Goal: Transaction & Acquisition: Obtain resource

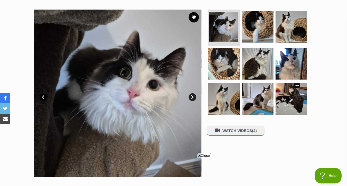
scroll to position [98, 0]
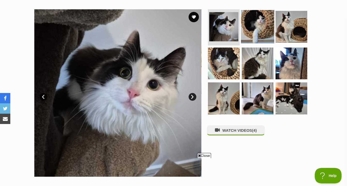
click at [256, 27] on img at bounding box center [257, 26] width 33 height 33
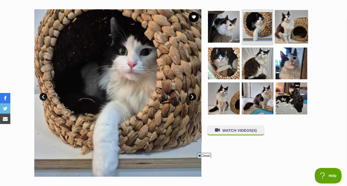
click at [288, 30] on img at bounding box center [291, 26] width 33 height 33
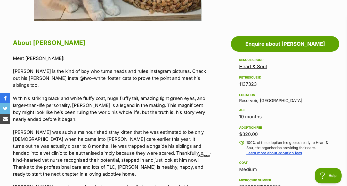
scroll to position [253, 0]
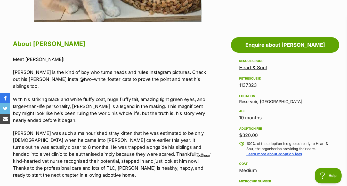
drag, startPoint x: 281, startPoint y: 132, endPoint x: 278, endPoint y: 71, distance: 61.5
click at [278, 71] on div "Rescue group Heart & Soul PetRescue ID 1137323 Location Reservoir, VIC Age 10 m…" at bounding box center [285, 142] width 92 height 169
click at [285, 104] on div "Rescue group Heart & Soul PetRescue ID 1137323 Location Reservoir, VIC Age 10 m…" at bounding box center [285, 142] width 92 height 169
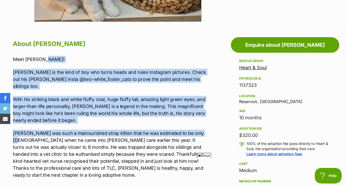
drag, startPoint x: 199, startPoint y: 85, endPoint x: 199, endPoint y: 61, distance: 23.7
click at [199, 61] on p "Meet Collins!" at bounding box center [110, 59] width 194 height 7
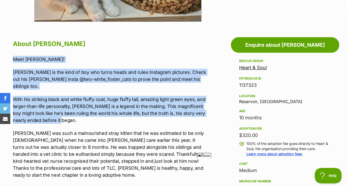
drag, startPoint x: 200, startPoint y: 54, endPoint x: 205, endPoint y: 113, distance: 58.8
click at [205, 113] on p "With his striking black and white fluffy coat, huge fluffy tail, amazing light …" at bounding box center [110, 110] width 194 height 28
drag, startPoint x: 205, startPoint y: 115, endPoint x: 208, endPoint y: 55, distance: 59.9
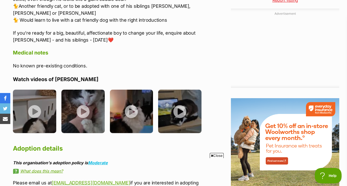
scroll to position [587, 0]
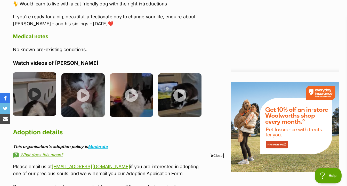
click at [36, 72] on img at bounding box center [34, 93] width 43 height 43
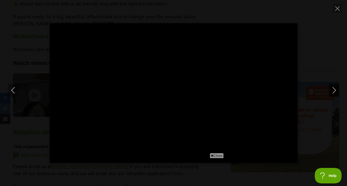
type input "100"
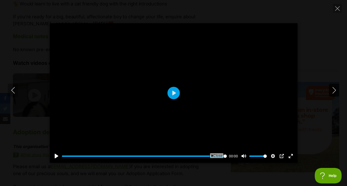
click at [333, 91] on icon "Next" at bounding box center [334, 90] width 6 height 6
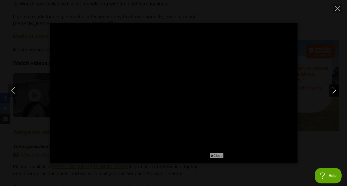
scroll to position [0, 0]
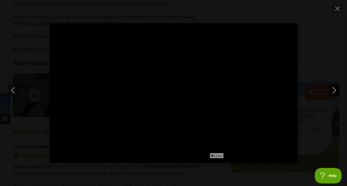
click at [334, 91] on icon "Next" at bounding box center [334, 90] width 6 height 6
type input "65.72"
click at [335, 92] on icon "Next" at bounding box center [334, 90] width 6 height 6
type input "51.11"
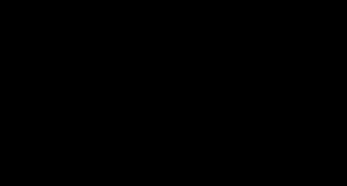
type input "100"
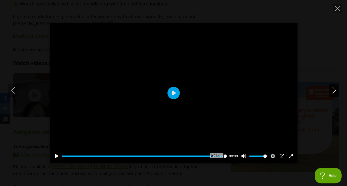
click at [335, 88] on icon "Next" at bounding box center [334, 90] width 6 height 6
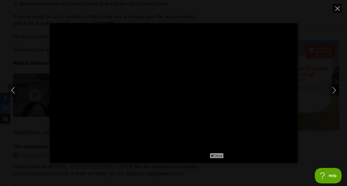
click at [337, 10] on button "Close" at bounding box center [337, 8] width 9 height 9
type input "12.26"
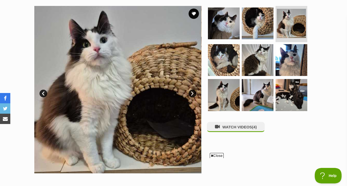
scroll to position [90, 0]
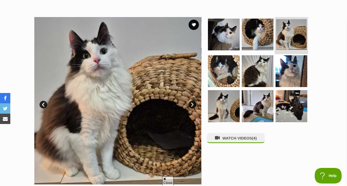
click at [289, 33] on img at bounding box center [291, 34] width 31 height 31
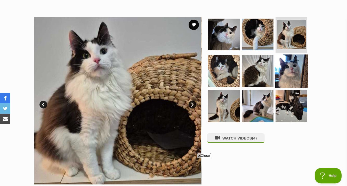
scroll to position [0, 0]
click at [288, 76] on img at bounding box center [291, 70] width 33 height 33
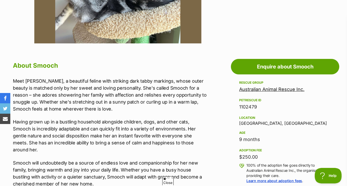
scroll to position [231, 0]
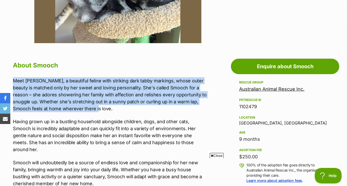
drag, startPoint x: 182, startPoint y: 112, endPoint x: 181, endPoint y: 75, distance: 36.6
click at [181, 75] on div "About Smooch Meet Smooch, a beautiful feline with striking dark tabby markings,…" at bounding box center [110, 154] width 194 height 189
drag, startPoint x: 188, startPoint y: 74, endPoint x: 188, endPoint y: 116, distance: 42.8
click at [188, 117] on div "About Smooch Meet Smooch, a beautiful feline with striking dark tabby markings,…" at bounding box center [110, 154] width 194 height 189
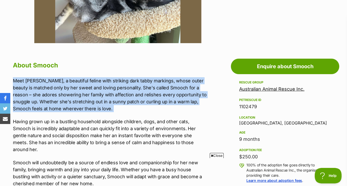
click at [188, 116] on div "Meet Smooch, a beautiful feline with striking dark tabby markings, whose outer …" at bounding box center [110, 132] width 194 height 110
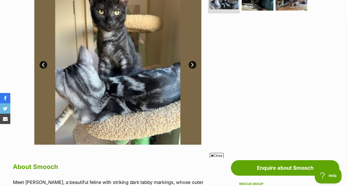
scroll to position [0, 0]
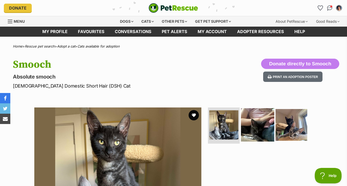
click at [261, 128] on img at bounding box center [257, 124] width 33 height 33
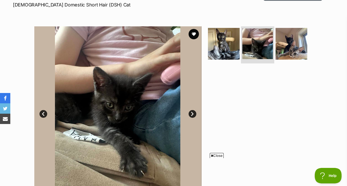
scroll to position [82, 0]
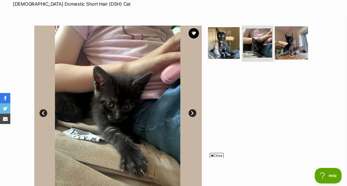
click at [282, 43] on img at bounding box center [291, 42] width 33 height 33
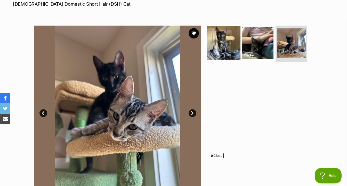
click at [221, 47] on img at bounding box center [223, 42] width 33 height 33
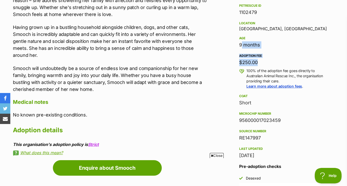
scroll to position [0, 0]
drag, startPoint x: 220, startPoint y: 79, endPoint x: 219, endPoint y: 26, distance: 53.4
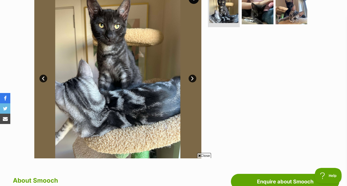
scroll to position [104, 0]
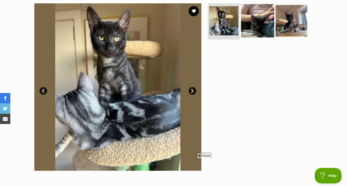
click at [260, 25] on img at bounding box center [257, 20] width 33 height 33
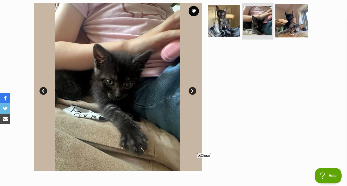
click at [284, 25] on img at bounding box center [291, 20] width 33 height 33
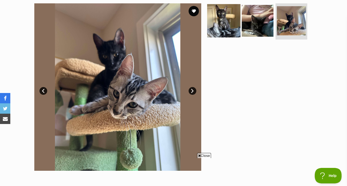
click at [229, 28] on img at bounding box center [223, 20] width 33 height 33
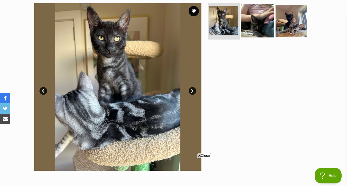
click at [257, 29] on img at bounding box center [257, 20] width 33 height 33
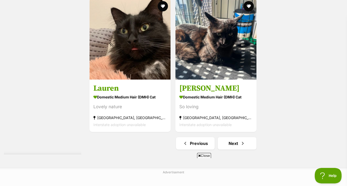
scroll to position [1278, 0]
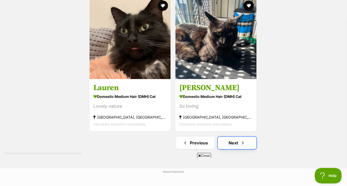
click at [234, 148] on link "Next" at bounding box center [237, 142] width 39 height 12
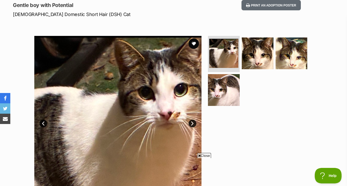
scroll to position [76, 0]
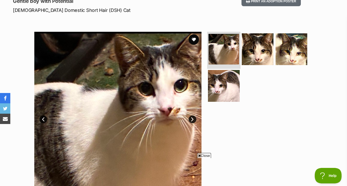
click at [235, 58] on img at bounding box center [223, 49] width 31 height 31
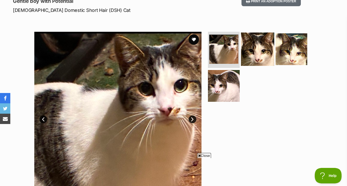
click at [262, 58] on img at bounding box center [257, 49] width 33 height 33
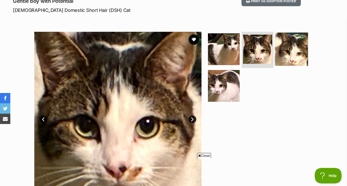
click at [292, 57] on img at bounding box center [291, 49] width 33 height 33
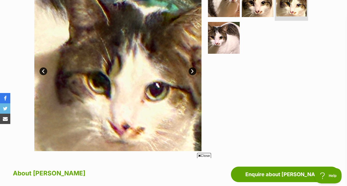
scroll to position [129, 0]
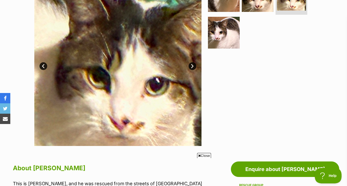
click at [240, 35] on ul at bounding box center [260, 15] width 106 height 73
click at [232, 40] on img at bounding box center [223, 32] width 33 height 33
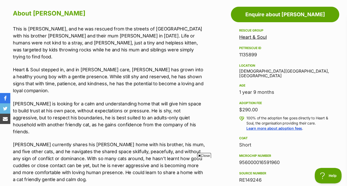
scroll to position [283, 0]
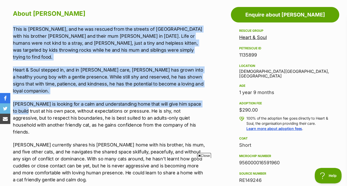
drag, startPoint x: 212, startPoint y: 93, endPoint x: 213, endPoint y: 25, distance: 68.4
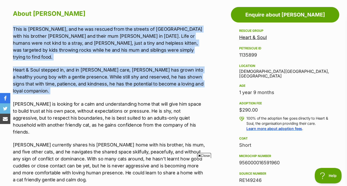
drag, startPoint x: 213, startPoint y: 21, endPoint x: 214, endPoint y: 82, distance: 60.9
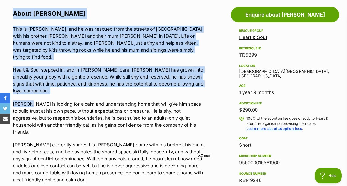
drag, startPoint x: 214, startPoint y: 82, endPoint x: 213, endPoint y: 7, distance: 75.1
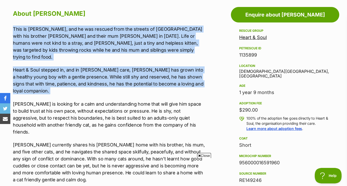
drag, startPoint x: 210, startPoint y: 24, endPoint x: 206, endPoint y: 82, distance: 57.9
click at [206, 82] on div "This is Atticus, and he was rescued from the streets of Preston with his brothe…" at bounding box center [110, 141] width 194 height 231
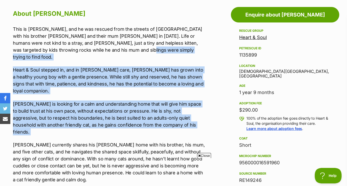
drag, startPoint x: 209, startPoint y: 51, endPoint x: 208, endPoint y: 114, distance: 63.2
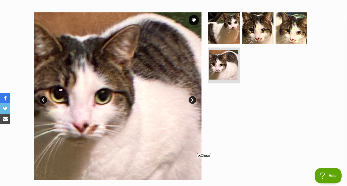
scroll to position [81, 0]
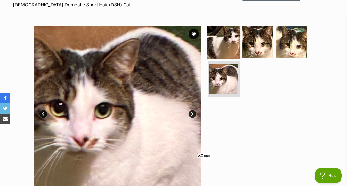
click at [214, 45] on img at bounding box center [223, 42] width 33 height 33
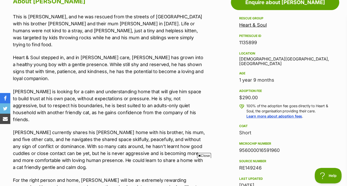
scroll to position [287, 0]
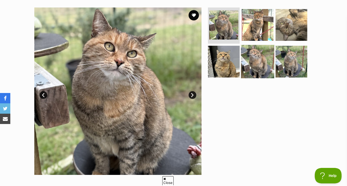
scroll to position [103, 0]
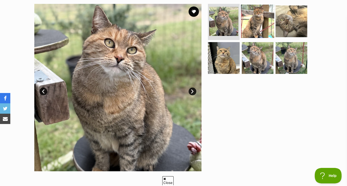
click at [257, 33] on img at bounding box center [257, 21] width 33 height 33
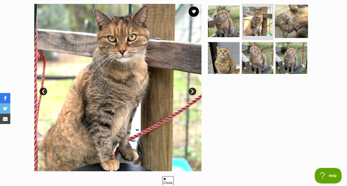
click at [288, 30] on img at bounding box center [291, 21] width 33 height 33
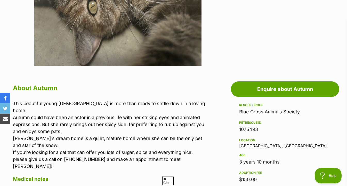
scroll to position [209, 0]
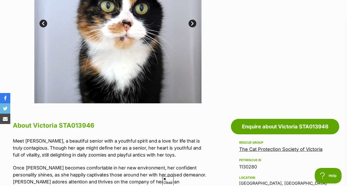
scroll to position [139, 0]
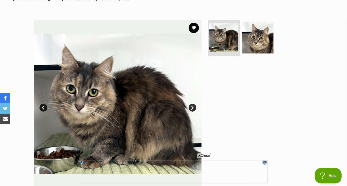
scroll to position [87, 0]
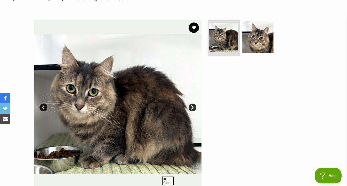
click at [241, 45] on ul at bounding box center [260, 39] width 106 height 38
click at [267, 45] on img at bounding box center [257, 37] width 33 height 33
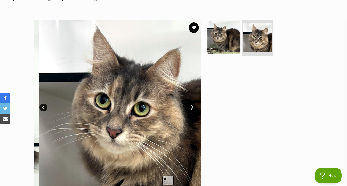
scroll to position [0, 0]
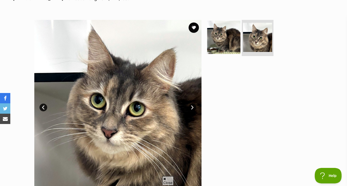
click at [221, 43] on img at bounding box center [223, 37] width 33 height 33
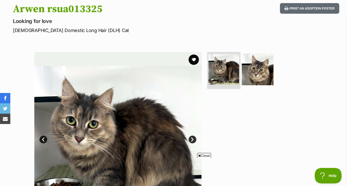
scroll to position [50, 0]
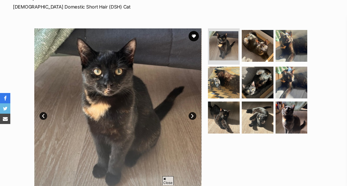
scroll to position [79, 0]
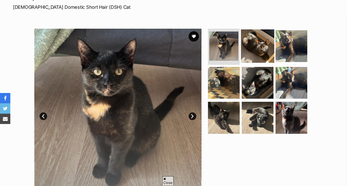
click at [253, 47] on img at bounding box center [257, 45] width 33 height 33
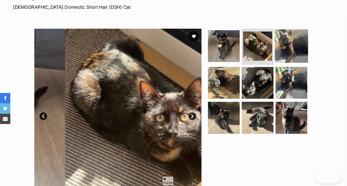
click at [296, 44] on img at bounding box center [291, 45] width 33 height 33
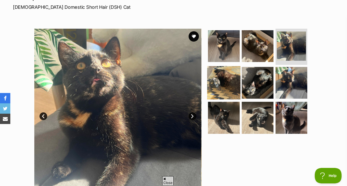
scroll to position [0, 0]
click at [232, 79] on img at bounding box center [223, 82] width 33 height 33
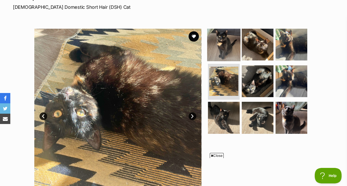
click at [227, 50] on img at bounding box center [223, 44] width 33 height 33
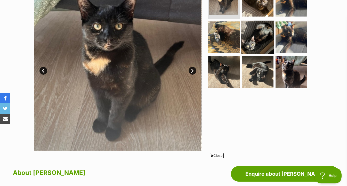
scroll to position [107, 0]
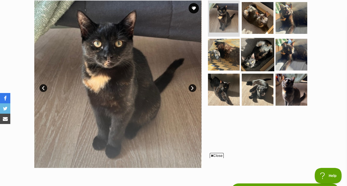
click at [254, 83] on img at bounding box center [258, 90] width 32 height 32
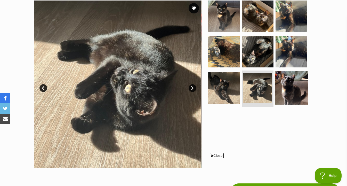
click at [294, 87] on img at bounding box center [291, 87] width 33 height 33
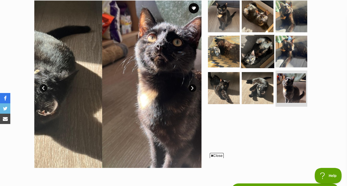
scroll to position [0, 0]
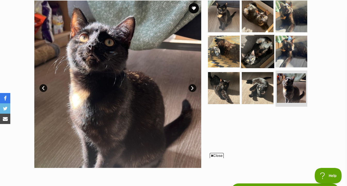
click at [261, 59] on img at bounding box center [257, 51] width 33 height 33
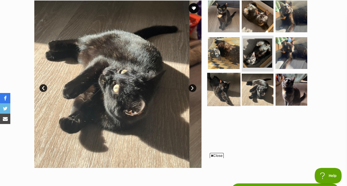
click at [233, 85] on img at bounding box center [223, 89] width 33 height 33
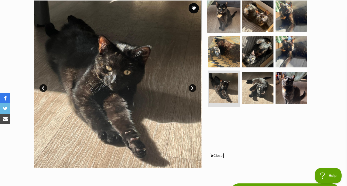
click at [231, 26] on img at bounding box center [223, 16] width 33 height 33
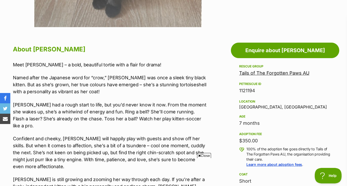
scroll to position [248, 0]
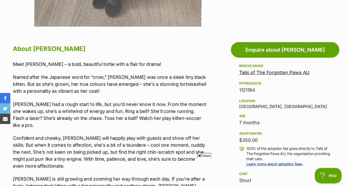
click at [251, 71] on link "Tails of The Forgotten Paws AU" at bounding box center [274, 72] width 70 height 5
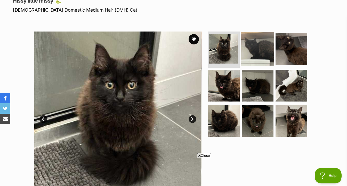
click at [259, 50] on img at bounding box center [257, 48] width 33 height 33
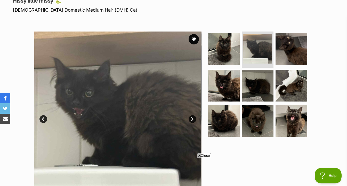
drag, startPoint x: 288, startPoint y: 52, endPoint x: 265, endPoint y: 68, distance: 27.9
click at [288, 52] on img at bounding box center [291, 49] width 32 height 32
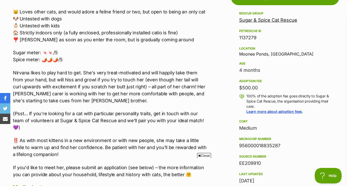
scroll to position [301, 0]
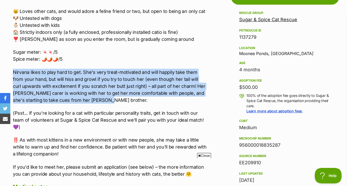
drag, startPoint x: 200, startPoint y: 64, endPoint x: 201, endPoint y: 102, distance: 37.4
click at [201, 102] on div "😸 Loves other cats, and would adore a feline friend or two, but open to being a…" at bounding box center [110, 92] width 194 height 169
click at [201, 102] on p "Nirvana likes to play hard to get. She's very treat-motivated and will happily …" at bounding box center [110, 86] width 194 height 35
drag, startPoint x: 201, startPoint y: 102, endPoint x: 201, endPoint y: 56, distance: 45.9
click at [201, 56] on div "😸 Loves other cats, and would adore a feline friend or two, but open to being a…" at bounding box center [110, 92] width 194 height 169
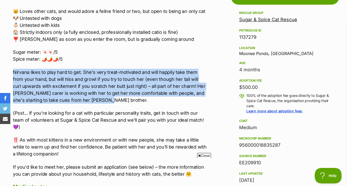
click at [201, 56] on p "Sugar meter: 🍬🍬/5 Spice meter: 🌶️🌶️🌶️/5" at bounding box center [110, 55] width 194 height 14
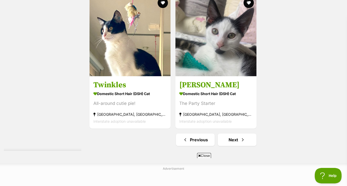
scroll to position [1234, 0]
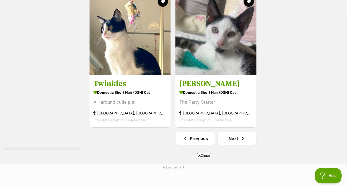
click at [236, 140] on link "Next" at bounding box center [237, 138] width 39 height 12
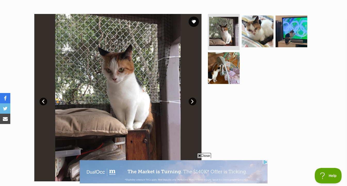
scroll to position [89, 0]
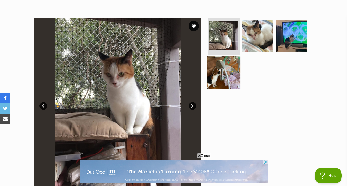
click at [218, 78] on img at bounding box center [223, 71] width 33 height 33
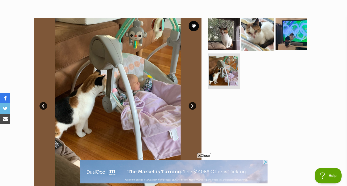
click at [251, 43] on img at bounding box center [257, 34] width 33 height 33
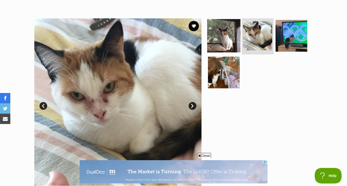
click at [232, 43] on img at bounding box center [223, 35] width 33 height 33
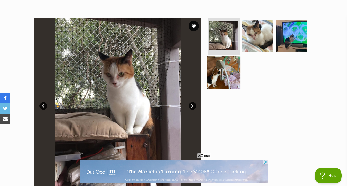
click at [225, 81] on img at bounding box center [223, 71] width 33 height 33
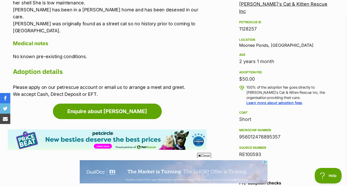
scroll to position [315, 0]
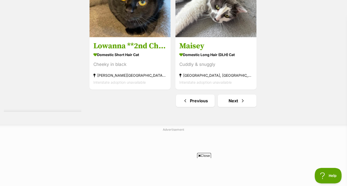
scroll to position [1273, 0]
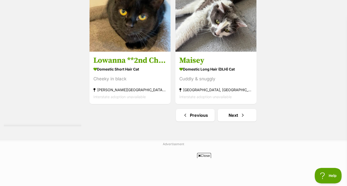
scroll to position [1256, 0]
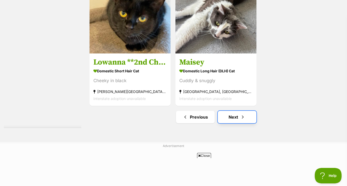
click at [236, 121] on link "Next" at bounding box center [237, 117] width 39 height 12
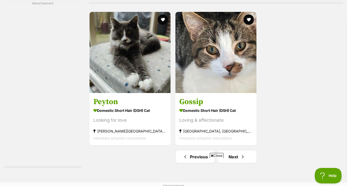
scroll to position [1270, 0]
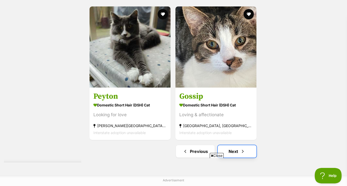
click at [243, 148] on span "Next page" at bounding box center [242, 151] width 5 height 6
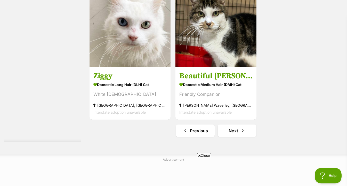
scroll to position [1244, 0]
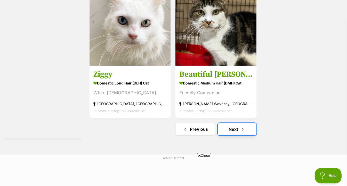
click at [249, 133] on link "Next" at bounding box center [237, 129] width 39 height 12
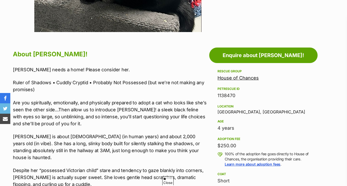
scroll to position [264, 0]
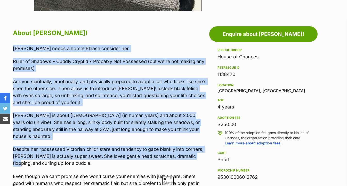
drag, startPoint x: 193, startPoint y: 148, endPoint x: 193, endPoint y: 41, distance: 107.0
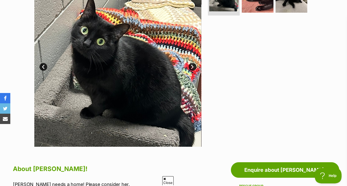
scroll to position [0, 0]
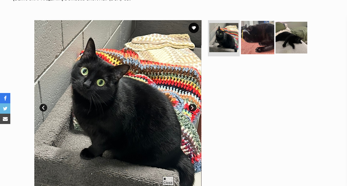
click at [250, 48] on img at bounding box center [257, 37] width 33 height 33
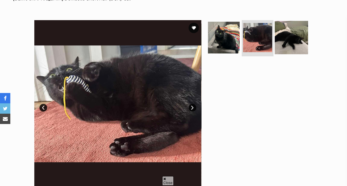
click at [284, 46] on img at bounding box center [291, 37] width 33 height 33
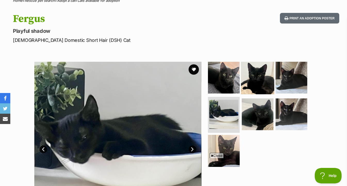
click at [260, 77] on img at bounding box center [257, 77] width 33 height 33
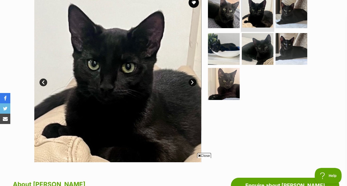
scroll to position [112, 0]
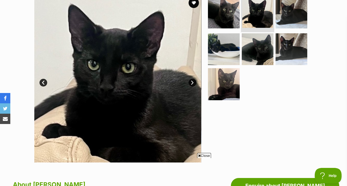
click at [264, 27] on link at bounding box center [257, 26] width 31 height 6
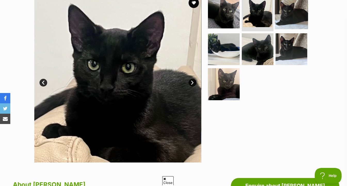
click at [283, 26] on img at bounding box center [291, 12] width 33 height 33
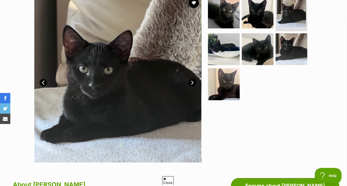
scroll to position [108, 0]
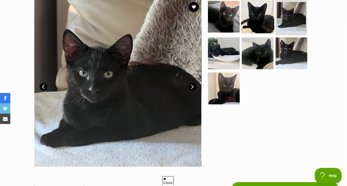
click at [254, 26] on img at bounding box center [257, 16] width 33 height 33
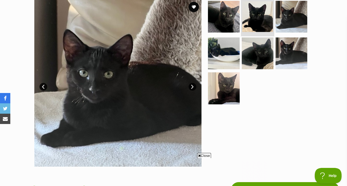
scroll to position [0, 0]
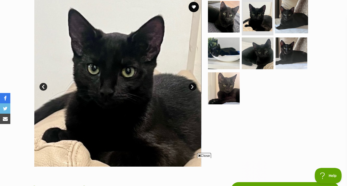
click at [285, 27] on img at bounding box center [291, 16] width 33 height 33
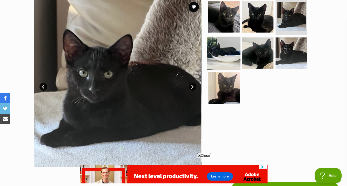
click at [233, 57] on img at bounding box center [223, 52] width 33 height 33
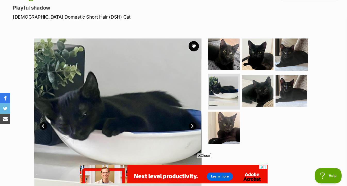
scroll to position [69, 0]
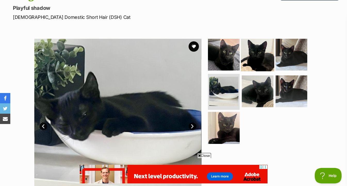
click at [257, 51] on img at bounding box center [257, 54] width 33 height 33
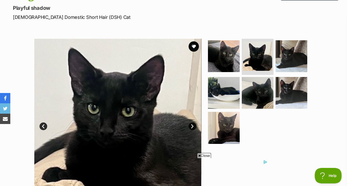
scroll to position [0, 0]
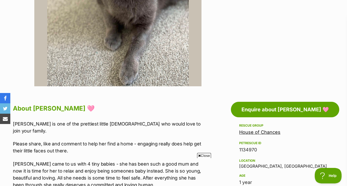
scroll to position [218, 0]
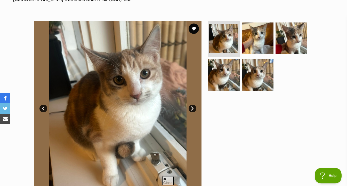
scroll to position [87, 0]
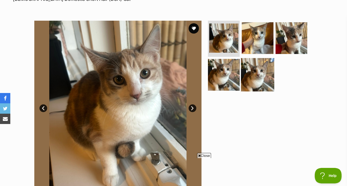
click at [265, 76] on img at bounding box center [257, 74] width 33 height 33
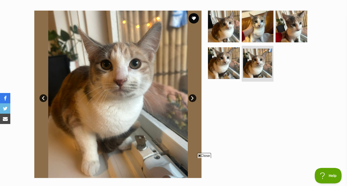
scroll to position [88, 0]
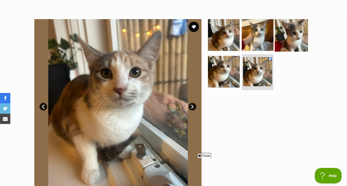
click at [293, 40] on img at bounding box center [291, 34] width 33 height 33
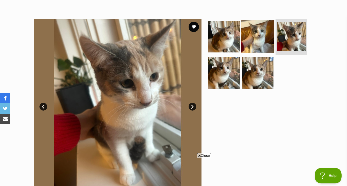
click at [261, 38] on img at bounding box center [257, 36] width 33 height 33
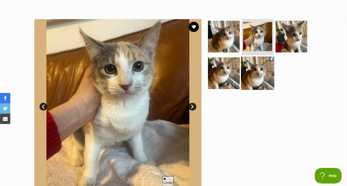
click at [246, 72] on img at bounding box center [257, 72] width 33 height 33
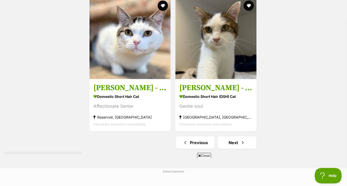
scroll to position [1231, 0]
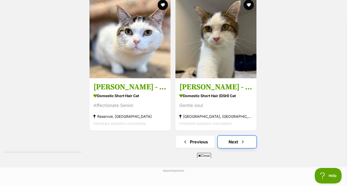
click at [245, 141] on span "Next page" at bounding box center [242, 142] width 5 height 6
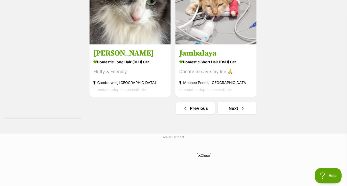
scroll to position [1318, 0]
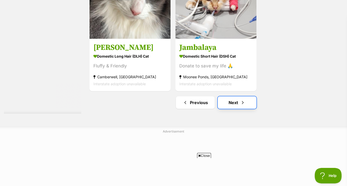
click at [240, 105] on span "Next page" at bounding box center [242, 102] width 5 height 6
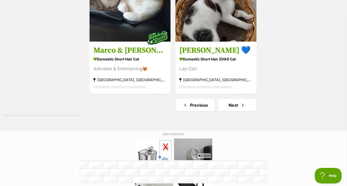
scroll to position [1277, 0]
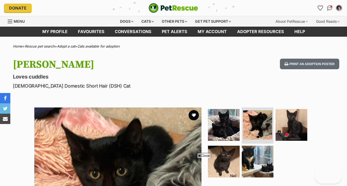
click at [286, 109] on img at bounding box center [291, 125] width 32 height 32
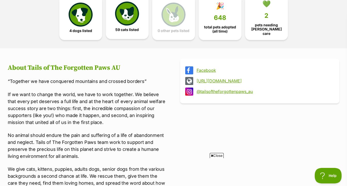
scroll to position [158, 0]
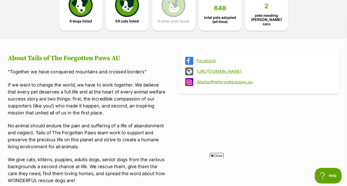
click at [209, 69] on link "[URL][DOMAIN_NAME]" at bounding box center [264, 71] width 135 height 5
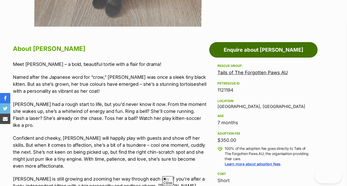
click at [241, 42] on link "Enquire about [PERSON_NAME]" at bounding box center [263, 49] width 108 height 15
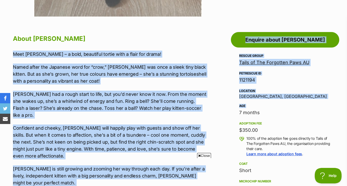
scroll to position [0, 64]
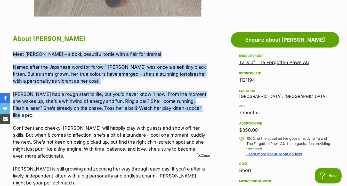
drag, startPoint x: 178, startPoint y: 45, endPoint x: 206, endPoint y: 108, distance: 69.0
click at [206, 108] on p "[PERSON_NAME] had a rough start to life, but you’d never know it now. From the …" at bounding box center [110, 105] width 194 height 28
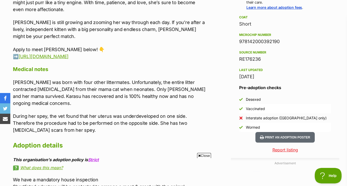
scroll to position [405, 0]
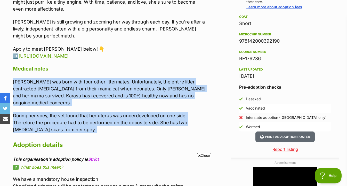
drag, startPoint x: 205, startPoint y: 67, endPoint x: 203, endPoint y: 119, distance: 52.1
click at [203, 119] on div "About [PERSON_NAME] Meet [PERSON_NAME] – a bold, beautiful tortie with a flair …" at bounding box center [110, 68] width 194 height 364
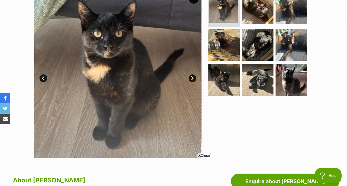
scroll to position [116, 0]
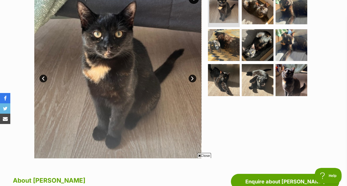
click at [193, 78] on link "Next" at bounding box center [193, 79] width 8 height 8
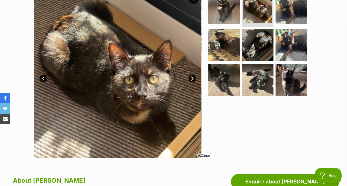
click at [193, 78] on link "Next" at bounding box center [193, 79] width 8 height 8
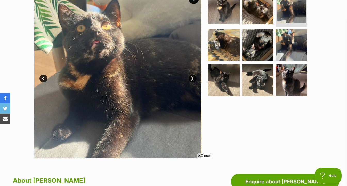
click at [193, 78] on link "Next" at bounding box center [193, 79] width 8 height 8
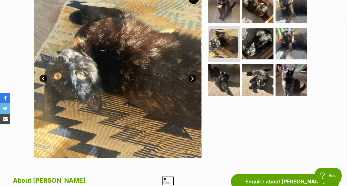
click at [193, 78] on link "Next" at bounding box center [193, 79] width 8 height 8
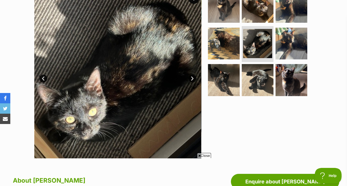
click at [193, 78] on link "Next" at bounding box center [193, 79] width 8 height 8
